Goal: Transaction & Acquisition: Purchase product/service

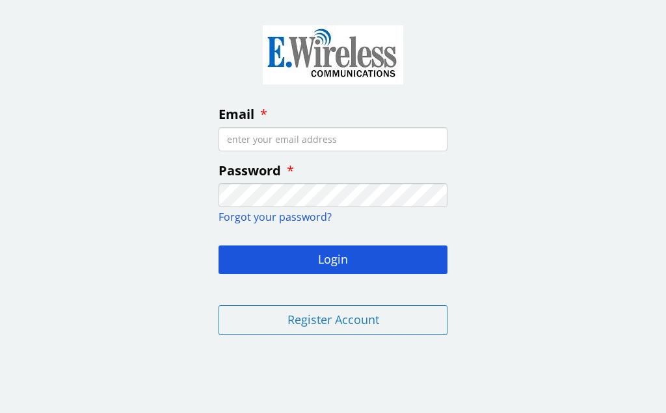
click at [265, 134] on input "Email" at bounding box center [332, 139] width 229 height 24
type input "[EMAIL_ADDRESS][DOMAIN_NAME]"
click at [343, 253] on button "Login" at bounding box center [332, 260] width 229 height 29
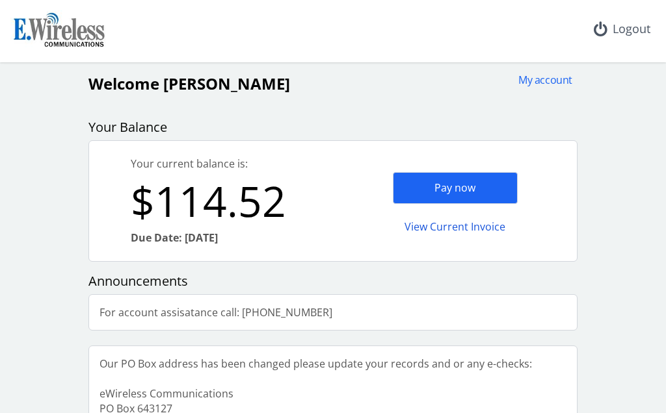
click at [459, 179] on div "Pay now" at bounding box center [455, 188] width 125 height 32
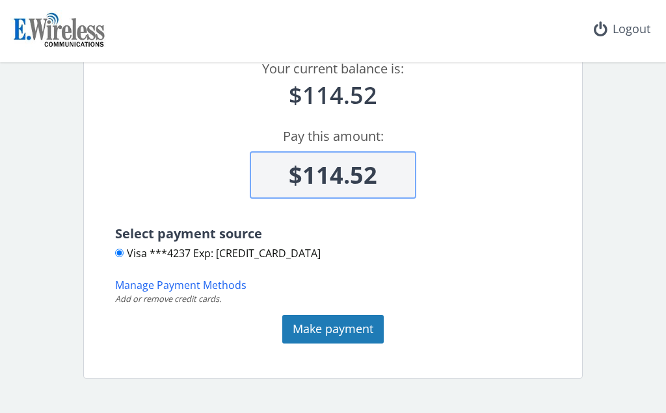
scroll to position [82, 0]
click at [341, 333] on button "Make payment" at bounding box center [332, 330] width 101 height 29
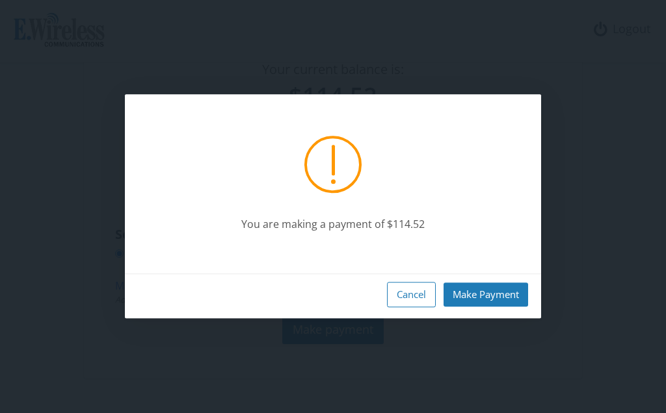
click at [488, 291] on button "Make Payment" at bounding box center [485, 295] width 84 height 24
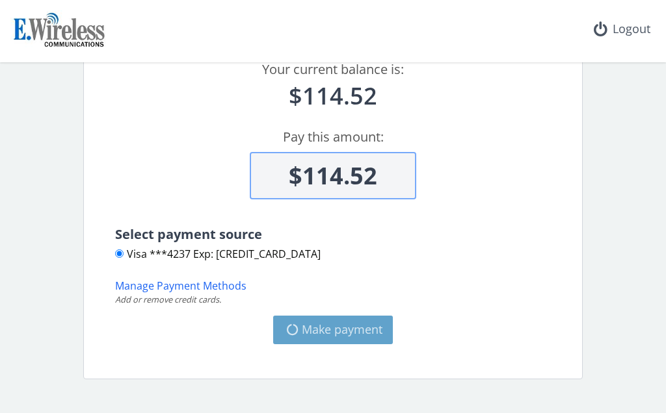
type input "$0"
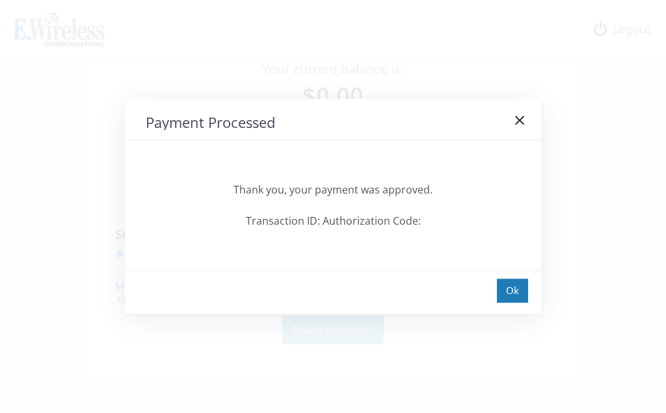
click at [513, 289] on div "Ok" at bounding box center [512, 291] width 31 height 24
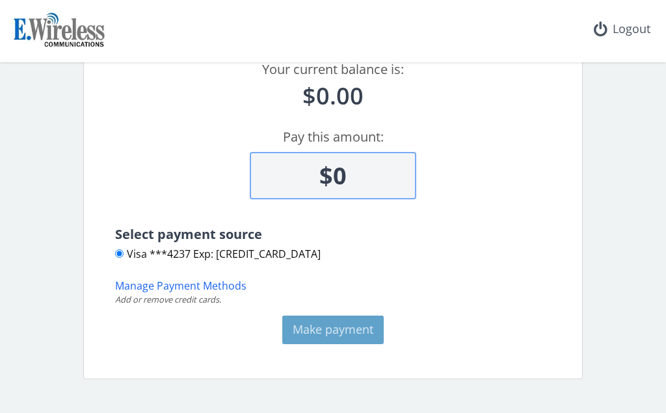
click at [202, 70] on div "Your current balance is:" at bounding box center [332, 69] width 467 height 19
